Goal: Navigation & Orientation: Find specific page/section

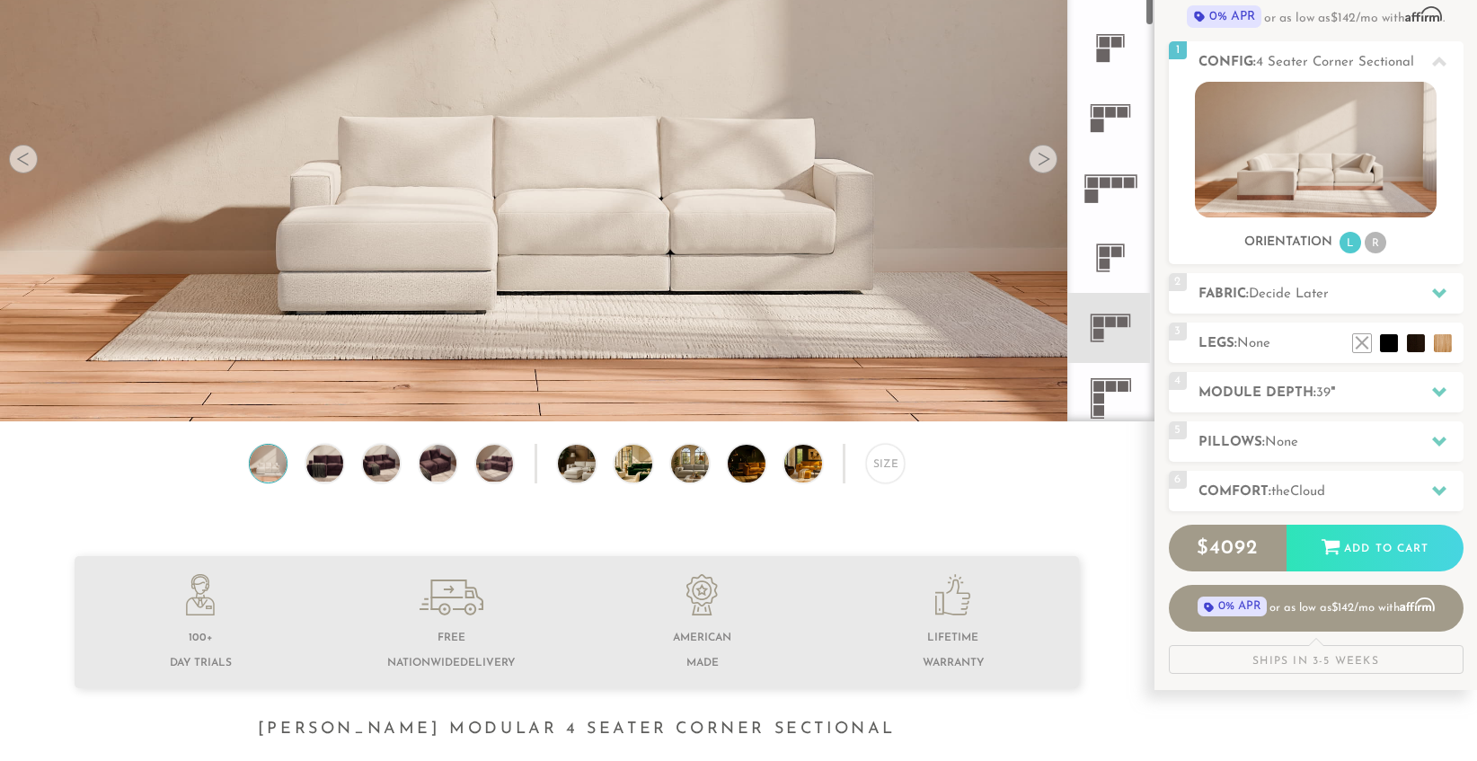
scroll to position [222, 0]
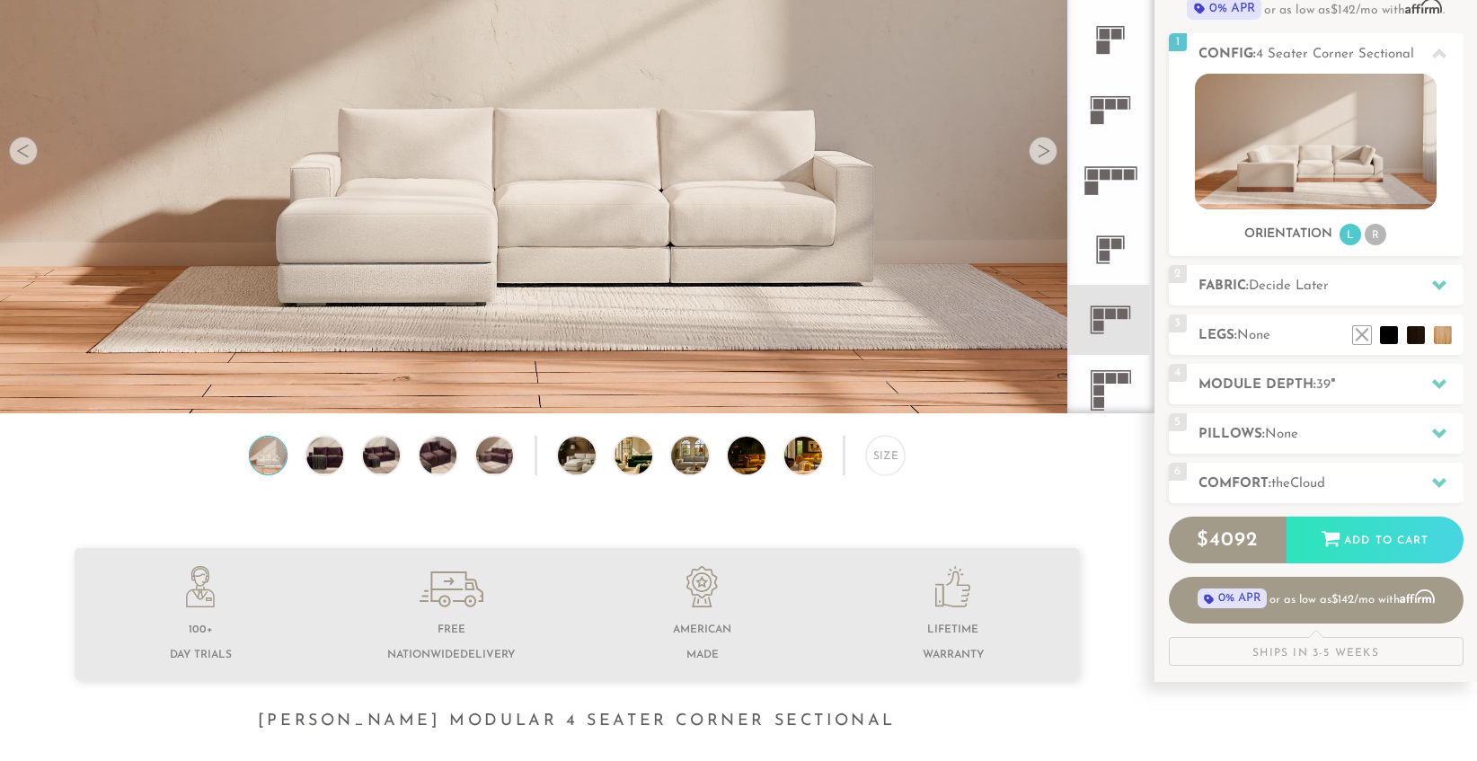
click at [1092, 332] on rect at bounding box center [1098, 333] width 12 height 2
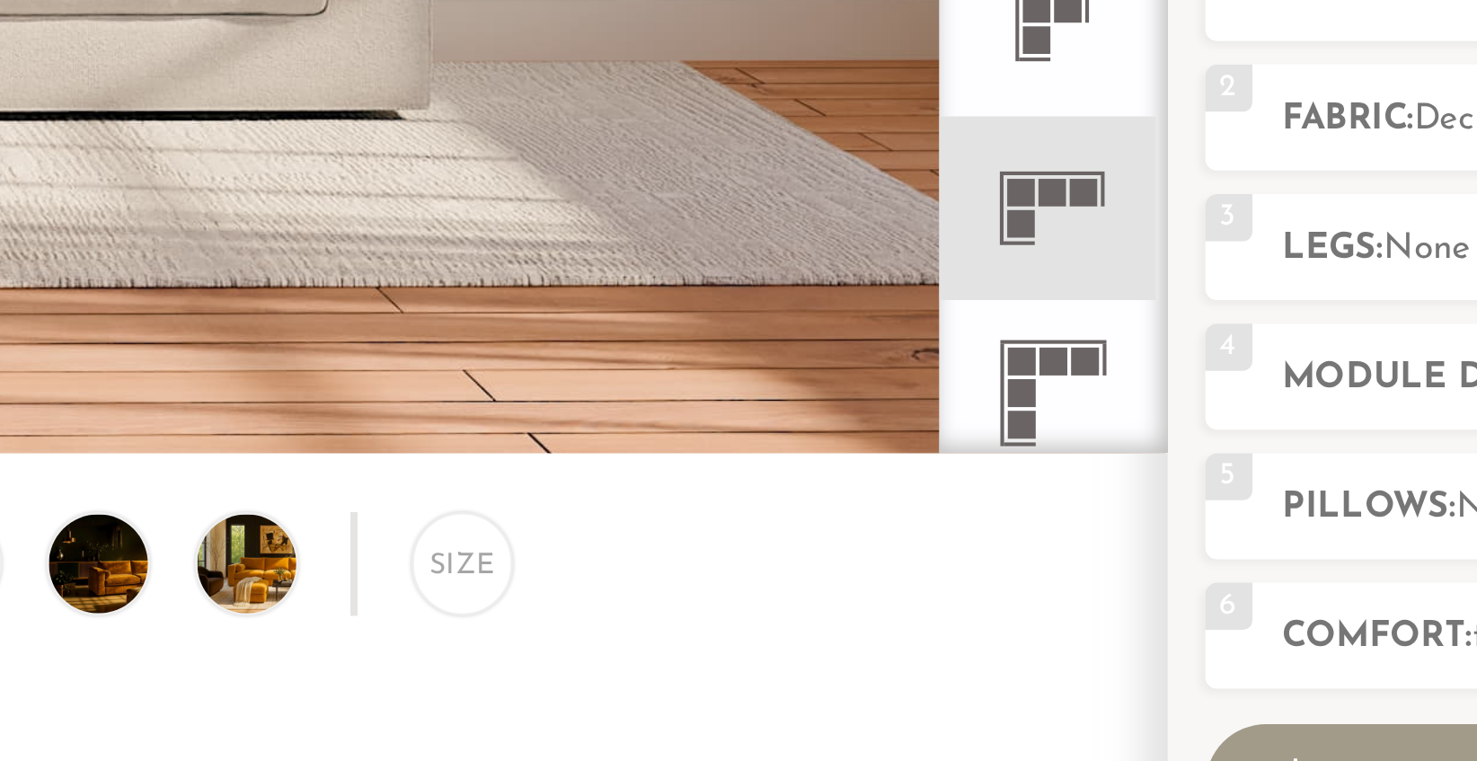
scroll to position [219, 0]
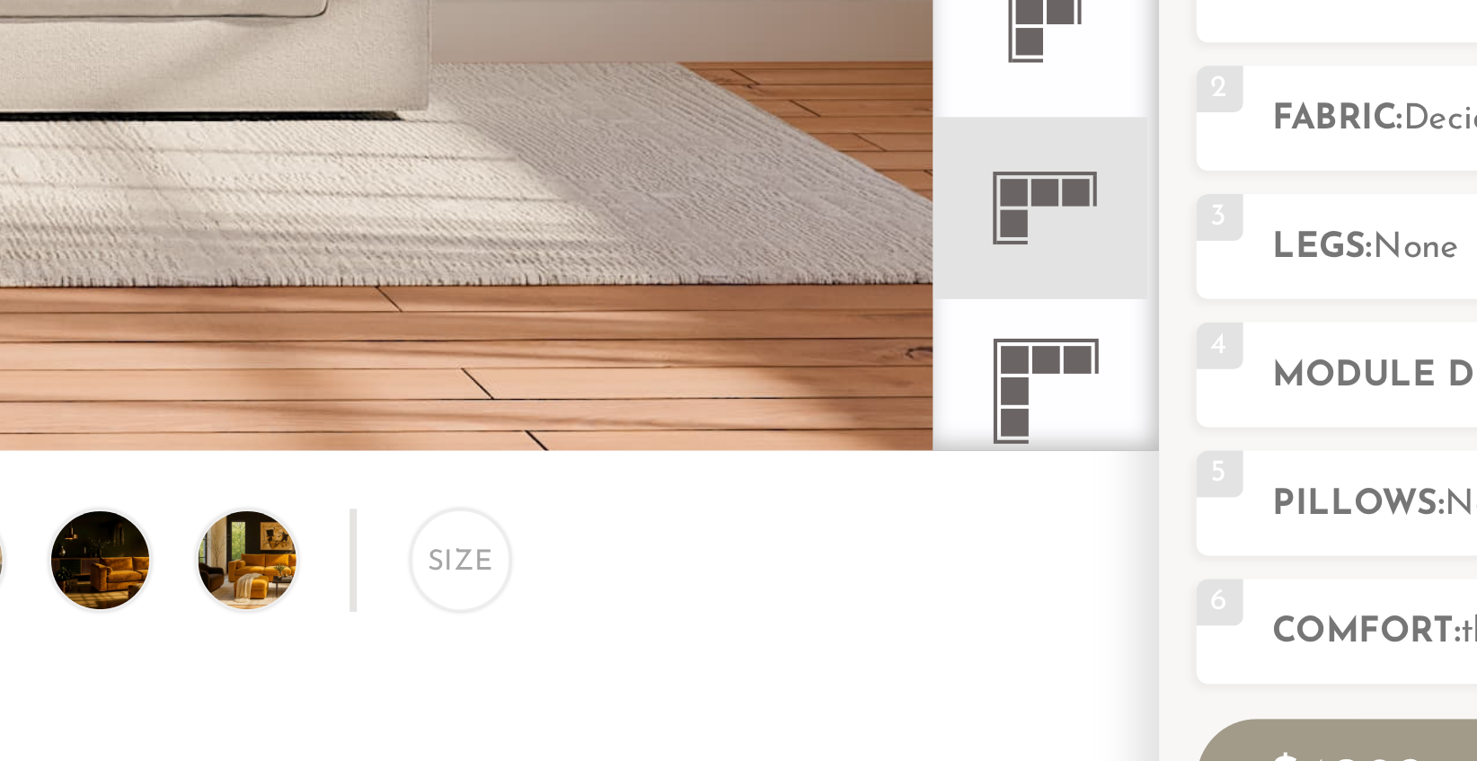
click at [1106, 338] on icon at bounding box center [1110, 322] width 70 height 70
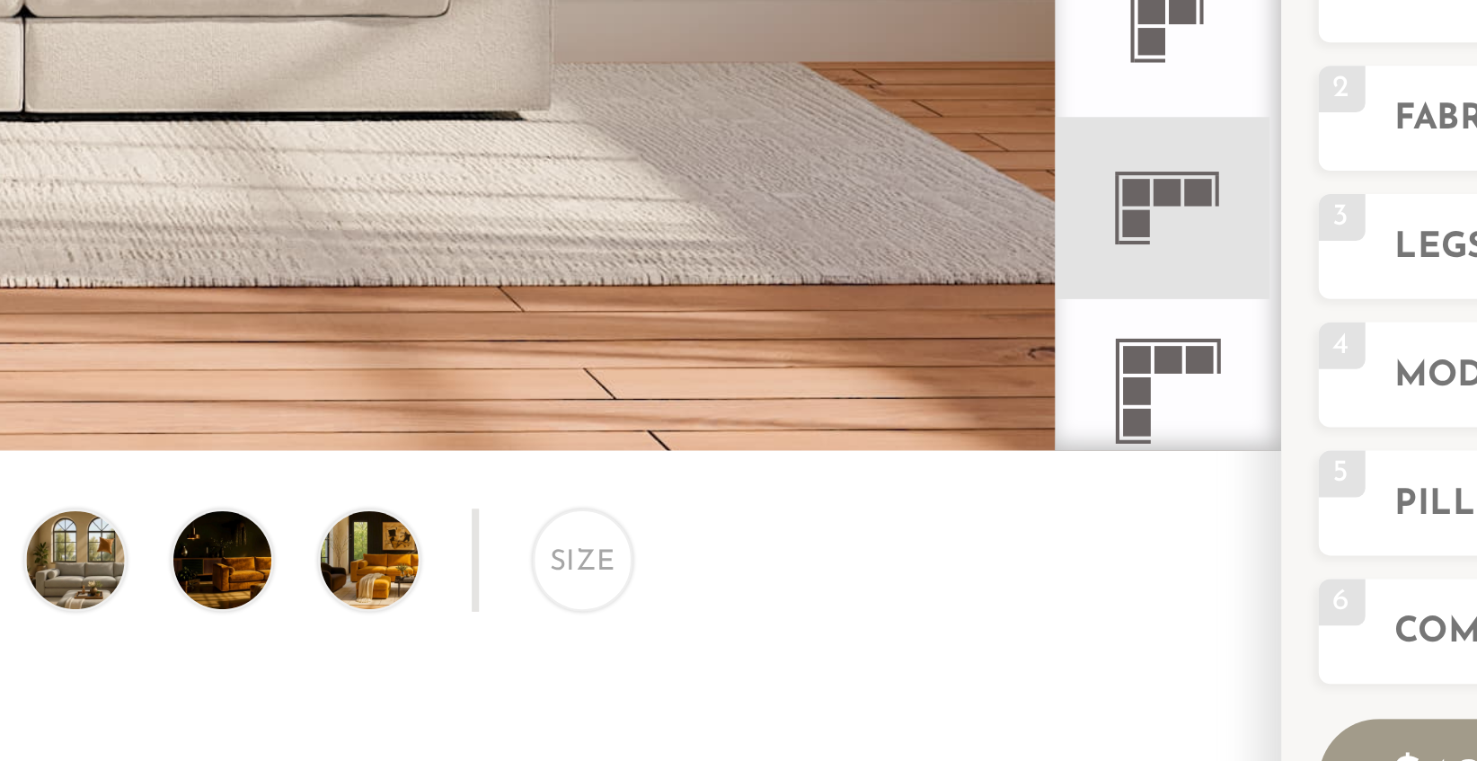
click at [1110, 396] on icon at bounding box center [1110, 393] width 70 height 70
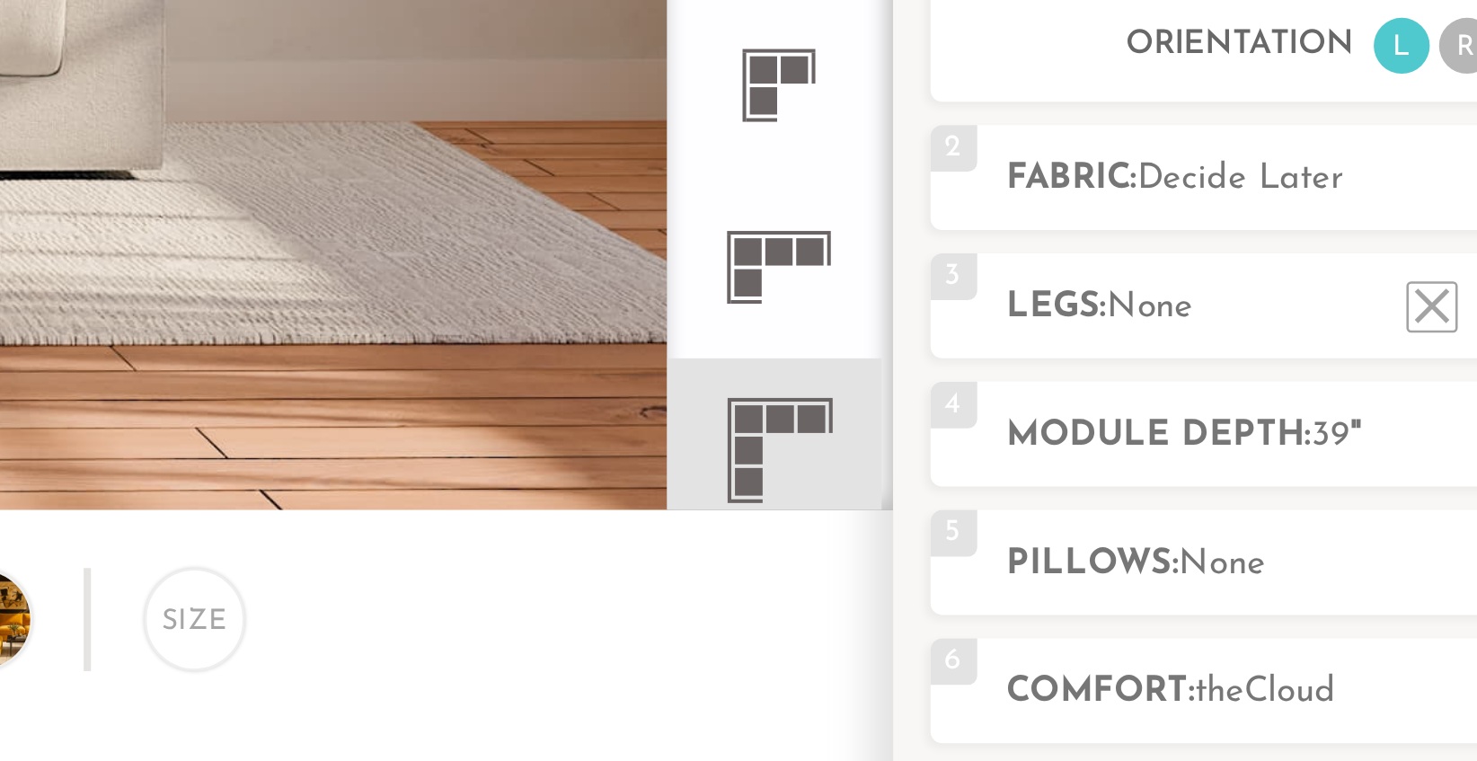
scroll to position [219, 0]
